Goal: Task Accomplishment & Management: Complete application form

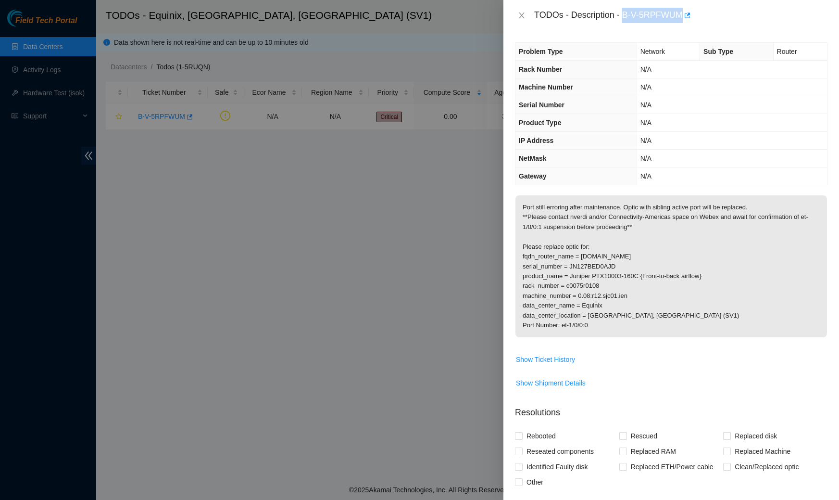
scroll to position [149, 0]
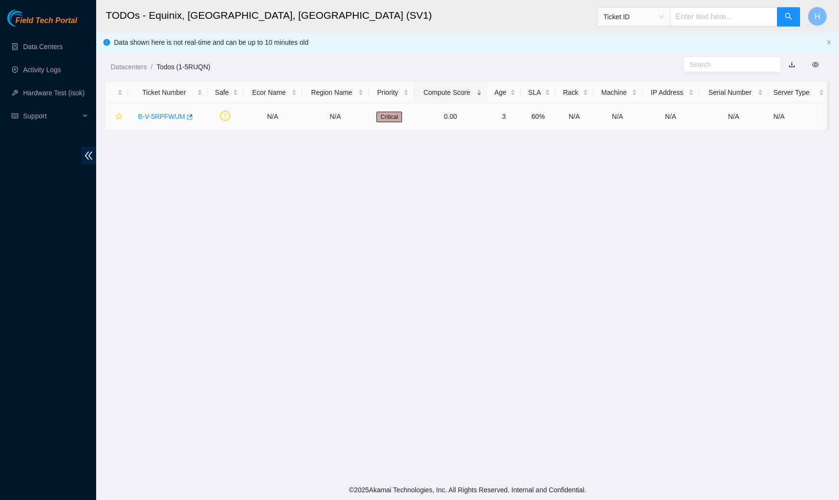
click at [168, 113] on link "B-V-5RPFWUM" at bounding box center [161, 117] width 47 height 8
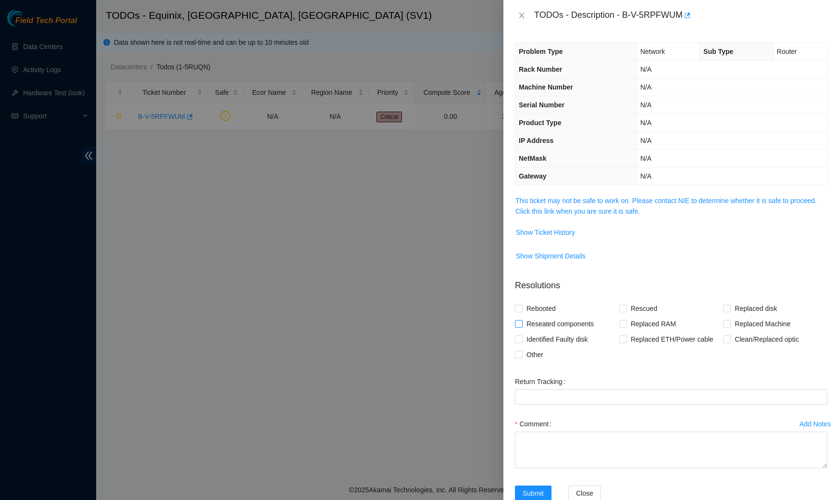
click at [557, 317] on span "Reseated components" at bounding box center [560, 323] width 75 height 15
click at [522, 320] on input "Reseated components" at bounding box center [518, 323] width 7 height 7
checkbox input "true"
click at [737, 336] on span "Clean/Replaced optic" at bounding box center [767, 338] width 72 height 15
click at [730, 336] on input "Clean/Replaced optic" at bounding box center [726, 338] width 7 height 7
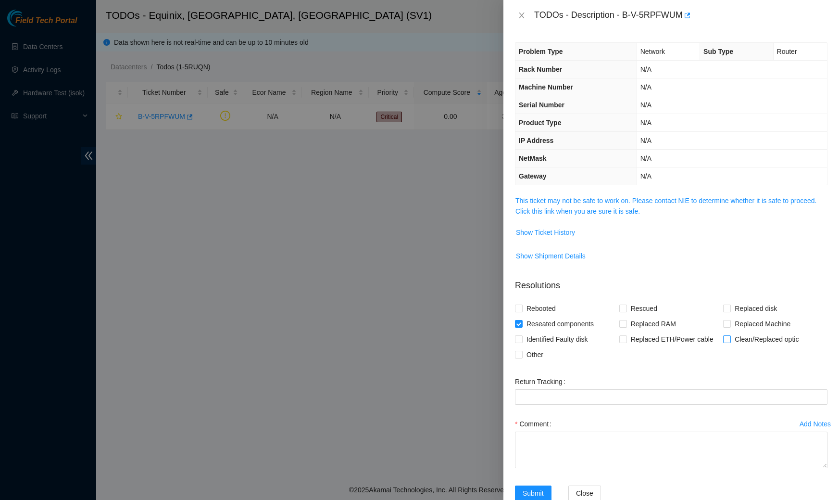
checkbox input "true"
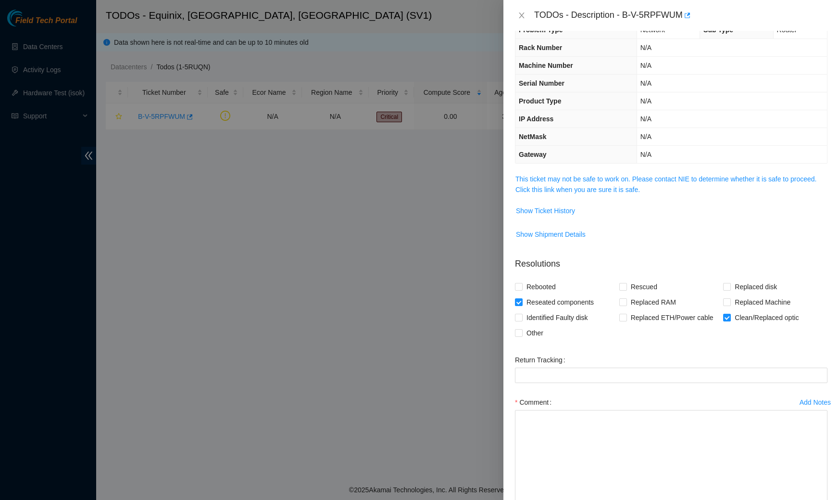
drag, startPoint x: 824, startPoint y: 440, endPoint x: 835, endPoint y: 499, distance: 59.8
click at [835, 499] on div "Problem Type Network Sub Type Router Rack Number N/A Machine Number N/A Serial …" at bounding box center [671, 265] width 336 height 469
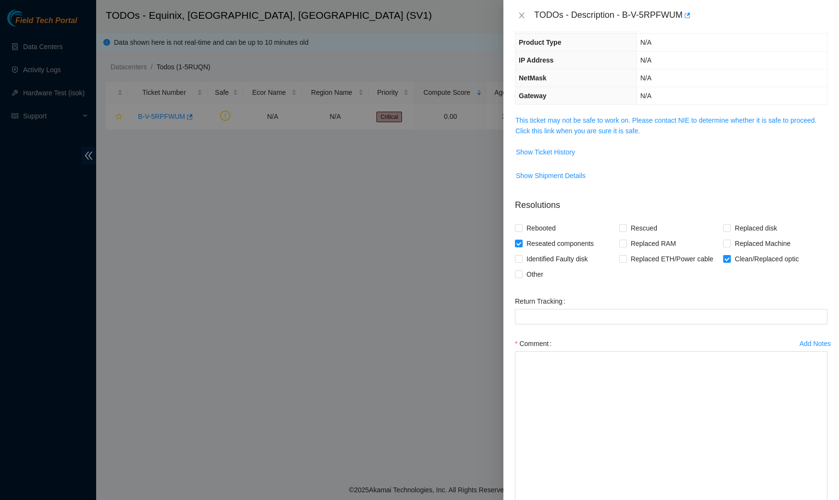
drag, startPoint x: 824, startPoint y: 438, endPoint x: 832, endPoint y: 499, distance: 62.1
click at [832, 499] on div "Problem Type Network Sub Type Router Rack Number N/A Machine Number N/A Serial …" at bounding box center [671, 265] width 336 height 469
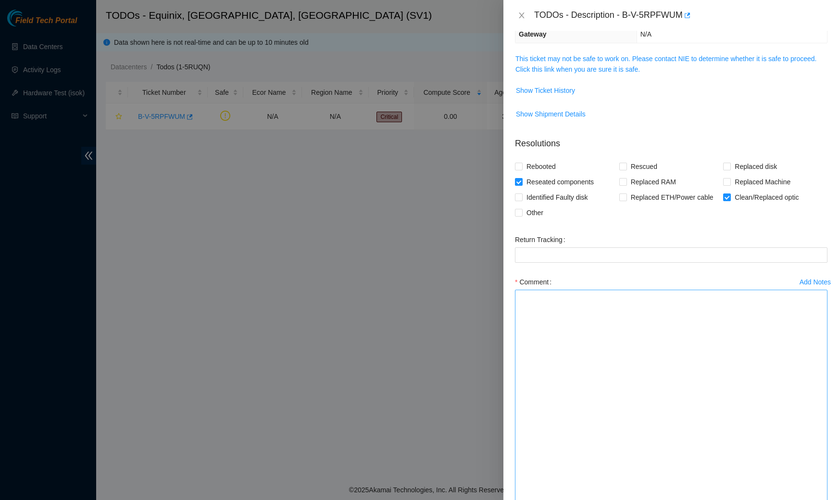
drag, startPoint x: 826, startPoint y: 439, endPoint x: 825, endPoint y: 499, distance: 60.1
click at [825, 499] on textarea "Comment" at bounding box center [671, 397] width 313 height 216
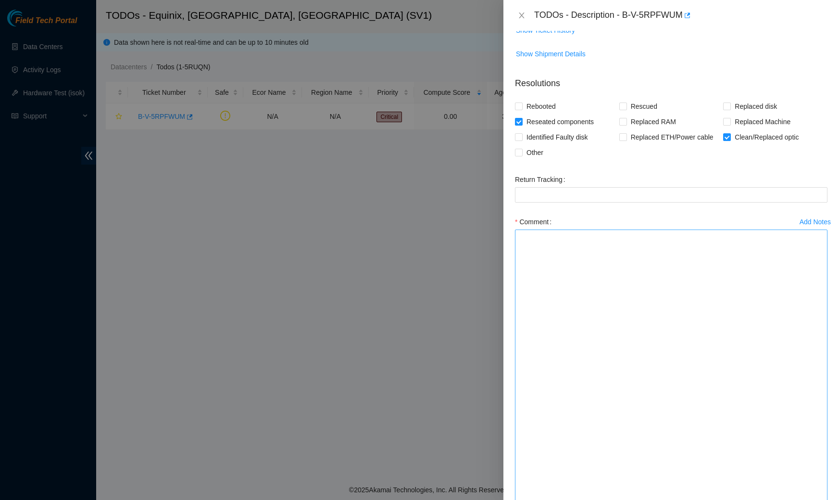
drag, startPoint x: 822, startPoint y: 440, endPoint x: 822, endPoint y: 499, distance: 59.1
click at [822, 499] on textarea "Comment" at bounding box center [671, 366] width 313 height 275
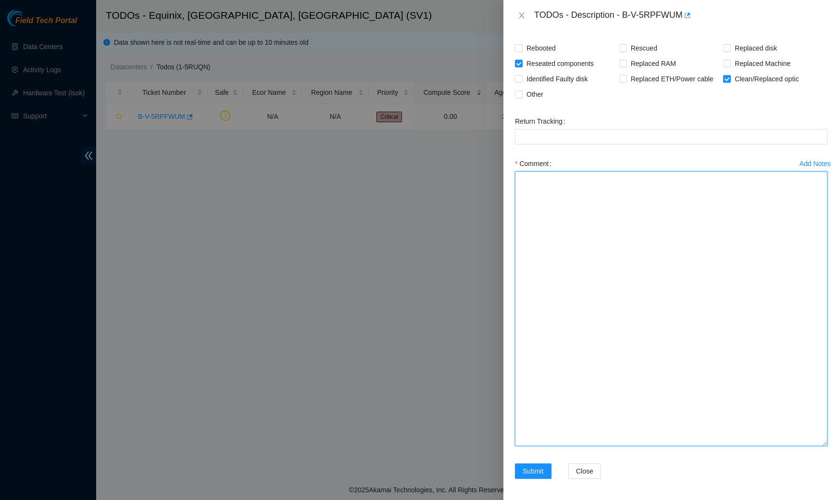
click at [661, 192] on textarea "Comment" at bounding box center [671, 308] width 313 height 275
click at [655, 175] on textarea "Worked with [PERSON_NAME] and [PERSON_NAME]" at bounding box center [671, 308] width 313 height 275
click at [651, 192] on textarea "Worked with [PERSON_NAME] and [PERSON_NAME]" at bounding box center [671, 308] width 313 height 275
click at [520, 193] on textarea "Worked with [PERSON_NAME] and [PERSON_NAME] Verified locations Verified port" at bounding box center [671, 308] width 313 height 275
click at [649, 198] on textarea "Worked with [PERSON_NAME] and [PERSON_NAME] Verified piece maintenance was in p…" at bounding box center [671, 308] width 313 height 275
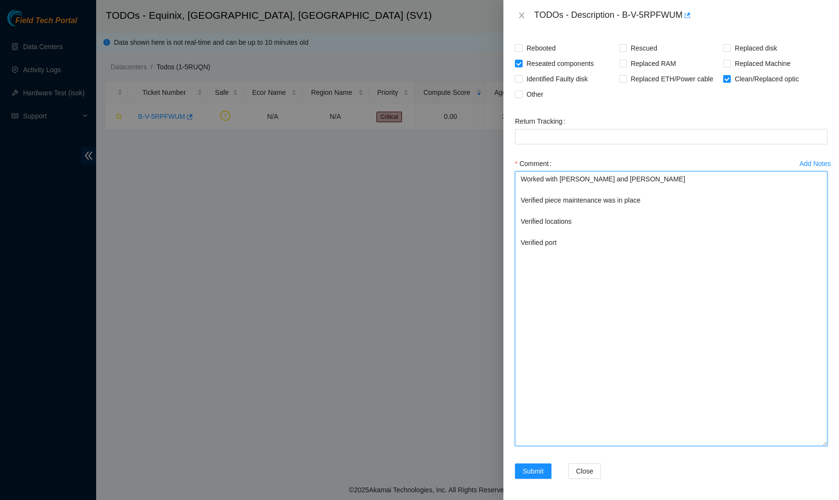
drag, startPoint x: 650, startPoint y: 196, endPoint x: 610, endPoint y: 199, distance: 40.5
click at [610, 199] on textarea "Worked with [PERSON_NAME] and [PERSON_NAME] Verified piece maintenance was in p…" at bounding box center [671, 308] width 313 height 275
paste textarea "1W1CYAA60201Z"
click at [596, 243] on textarea "Worked with [PERSON_NAME] and [PERSON_NAME] Verified piece maintenance started …" at bounding box center [671, 308] width 313 height 275
click at [596, 253] on textarea "Worked with [PERSON_NAME] and [PERSON_NAME] Verified piece maintenance started …" at bounding box center [671, 308] width 313 height 275
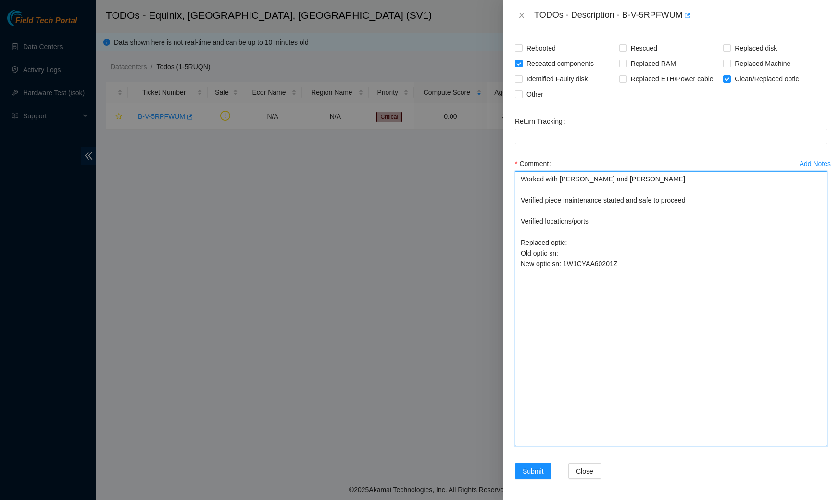
paste textarea "1W1CYAA60201Z"
click at [615, 261] on textarea "Worked with [PERSON_NAME] and [PERSON_NAME] Verified piece maintenance started …" at bounding box center [671, 308] width 313 height 275
type textarea "Worked with [PERSON_NAME] and [PERSON_NAME] Verified piece maintenance started …"
click at [598, 289] on textarea "Worked with [PERSON_NAME] and [PERSON_NAME] Verified piece maintenance started …" at bounding box center [671, 308] width 313 height 275
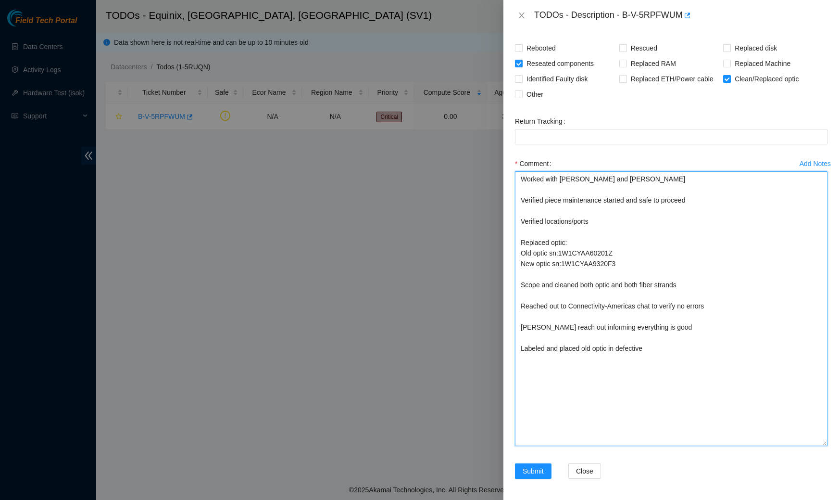
click at [566, 262] on textarea "Worked with [PERSON_NAME] and [PERSON_NAME] Verified piece maintenance started …" at bounding box center [671, 308] width 313 height 275
click at [564, 261] on textarea "Worked with [PERSON_NAME] and [PERSON_NAME] Verified piece maintenance started …" at bounding box center [671, 308] width 313 height 275
click at [561, 252] on textarea "Worked with [PERSON_NAME] and [PERSON_NAME] Verified piece maintenance started …" at bounding box center [671, 308] width 313 height 275
click at [630, 368] on textarea "Worked with [PERSON_NAME] and [PERSON_NAME] Verified piece maintenance started …" at bounding box center [671, 308] width 313 height 275
type textarea "Worked with [PERSON_NAME] and [PERSON_NAME] Verified piece maintenance started …"
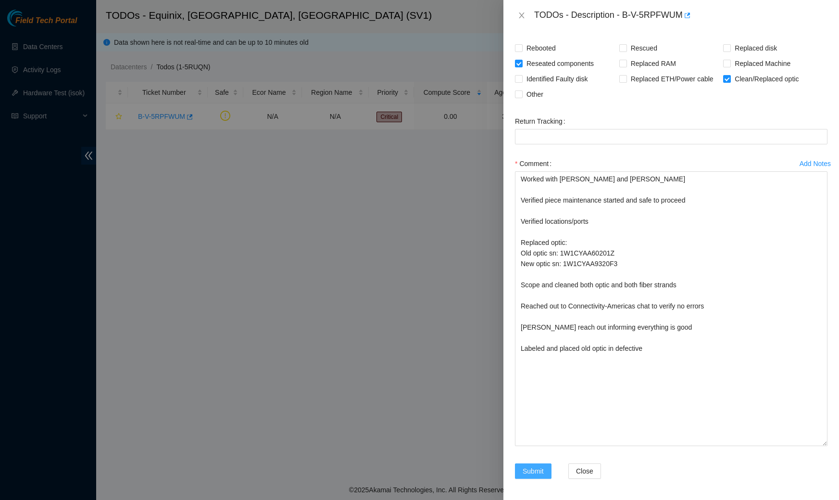
click at [541, 465] on span "Submit" at bounding box center [533, 470] width 21 height 11
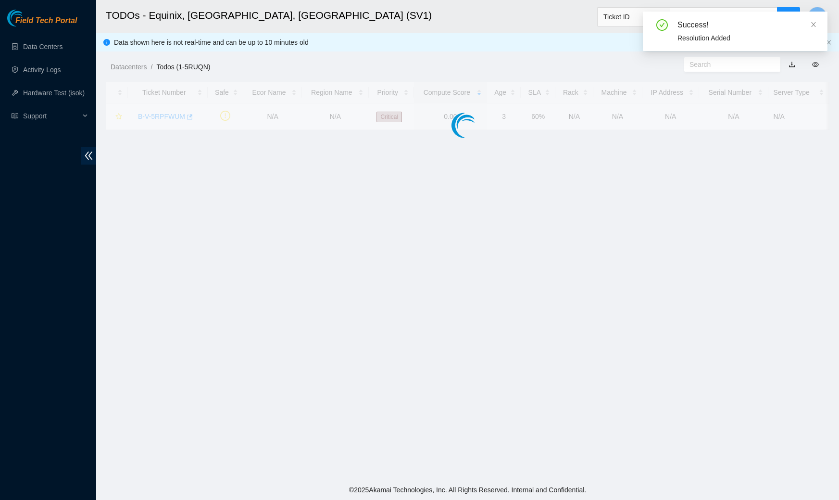
scroll to position [119, 0]
